Goal: Information Seeking & Learning: Learn about a topic

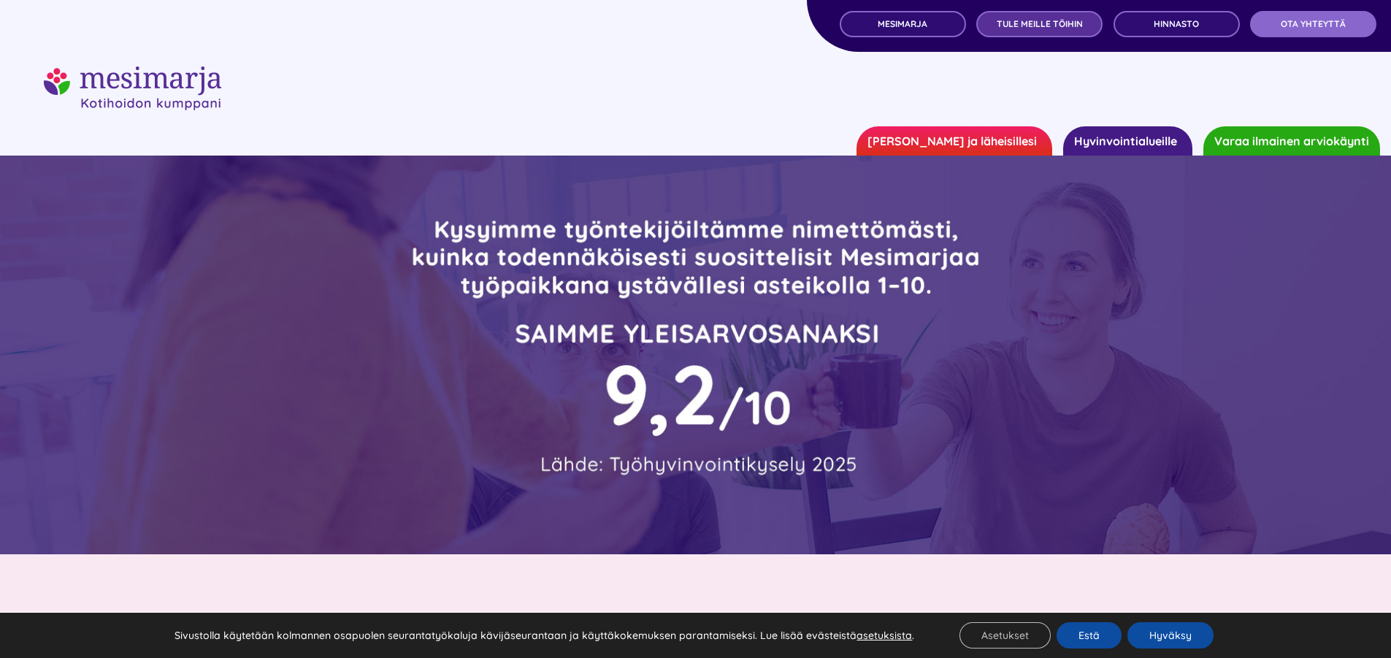
click at [1045, 23] on span "TULE MEILLE TÖIHIN" at bounding box center [1040, 24] width 86 height 10
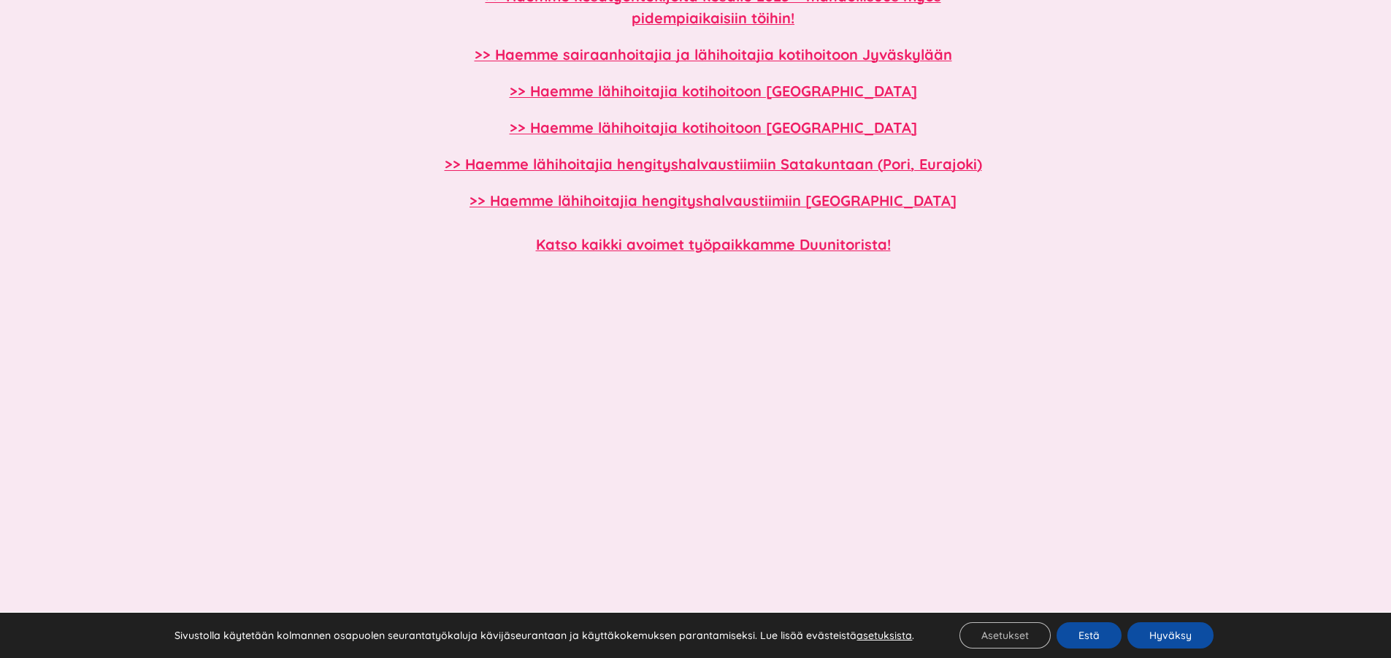
scroll to position [1456, 0]
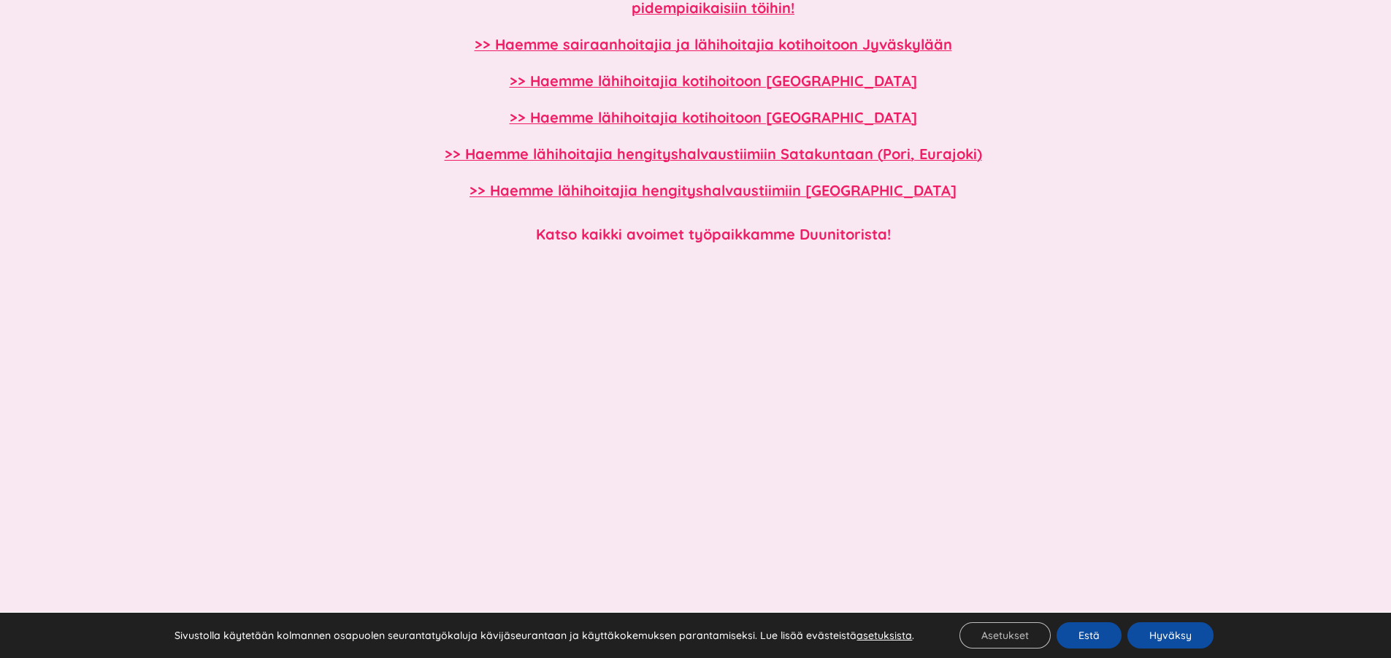
click at [807, 236] on b "Katso kaikki avoimet työpaikkamme Duunitorista!" at bounding box center [713, 234] width 355 height 18
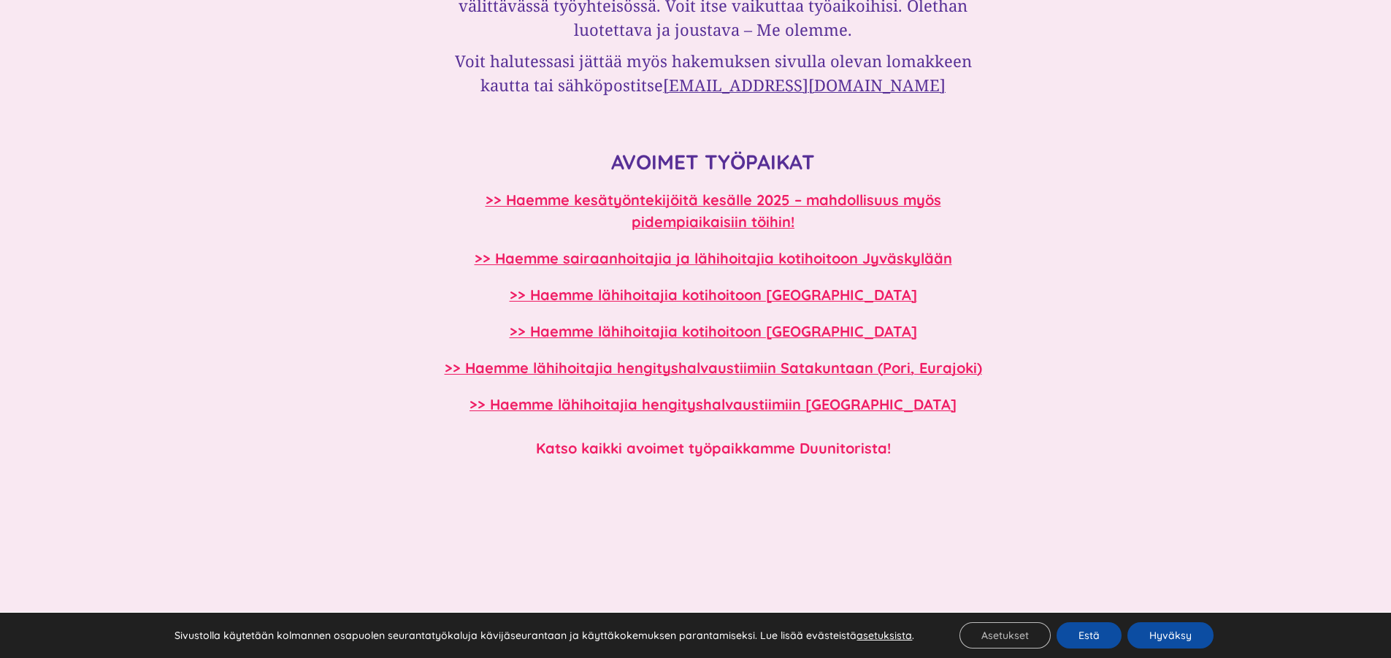
scroll to position [1194, 0]
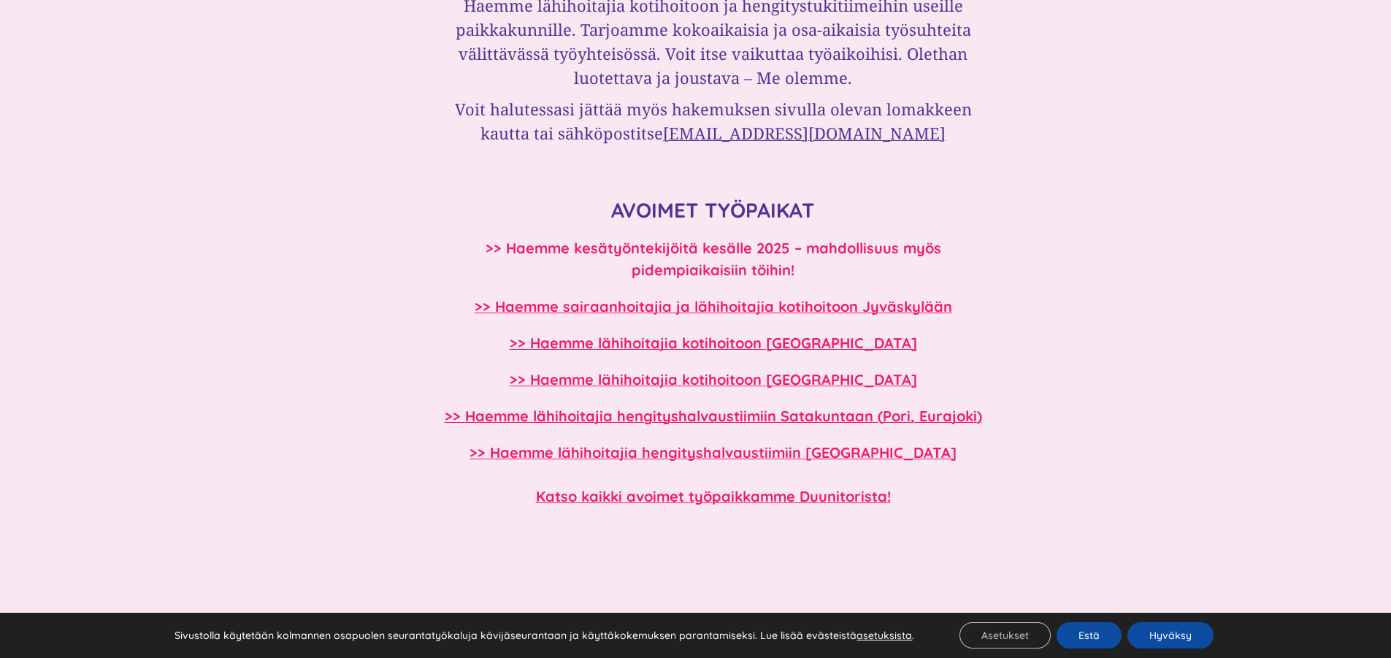
click at [685, 253] on b ">> Haemme kesätyöntekijöitä kesälle 2025 – mahdollisuus myös pidempiaikaisiin t…" at bounding box center [713, 259] width 456 height 40
